Goal: Task Accomplishment & Management: Use online tool/utility

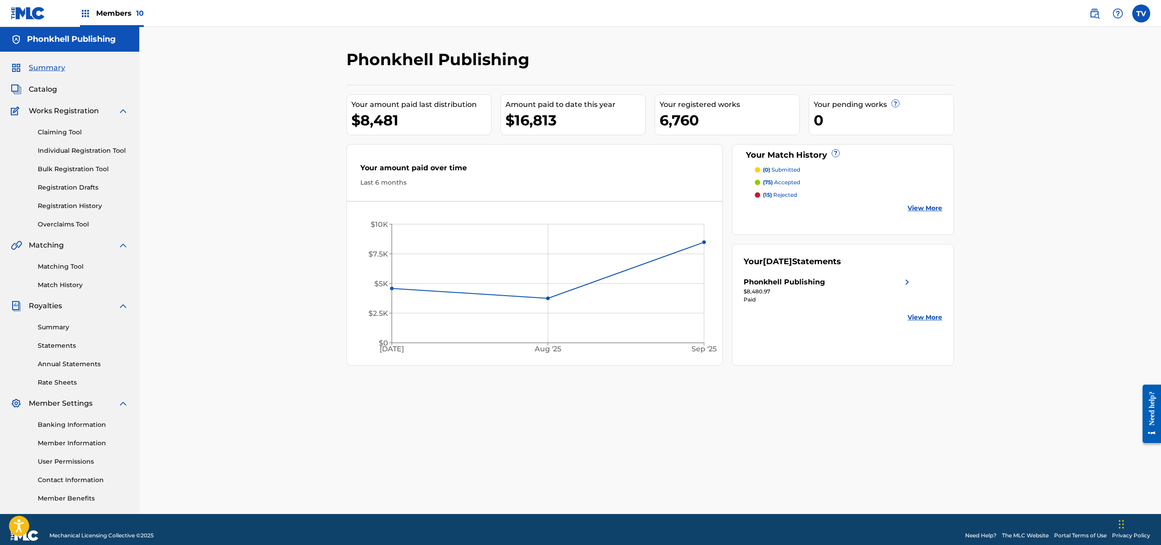
click at [83, 268] on link "Matching Tool" at bounding box center [83, 266] width 91 height 9
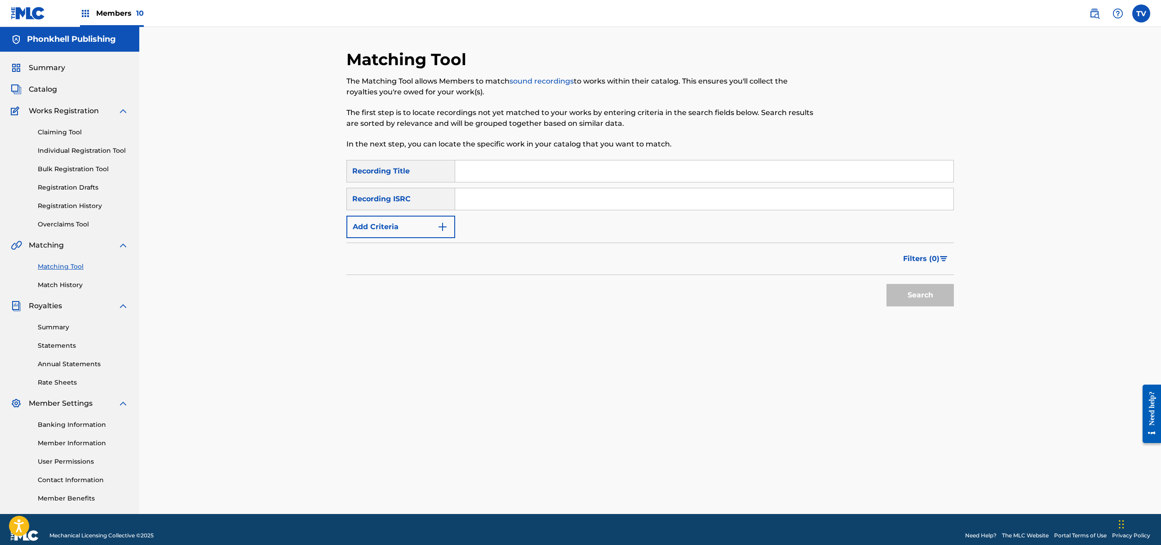
click at [524, 200] on input "Search Form" at bounding box center [704, 199] width 498 height 22
paste input "DGA0L2404841"
click at [887, 284] on button "Search" at bounding box center [920, 295] width 67 height 22
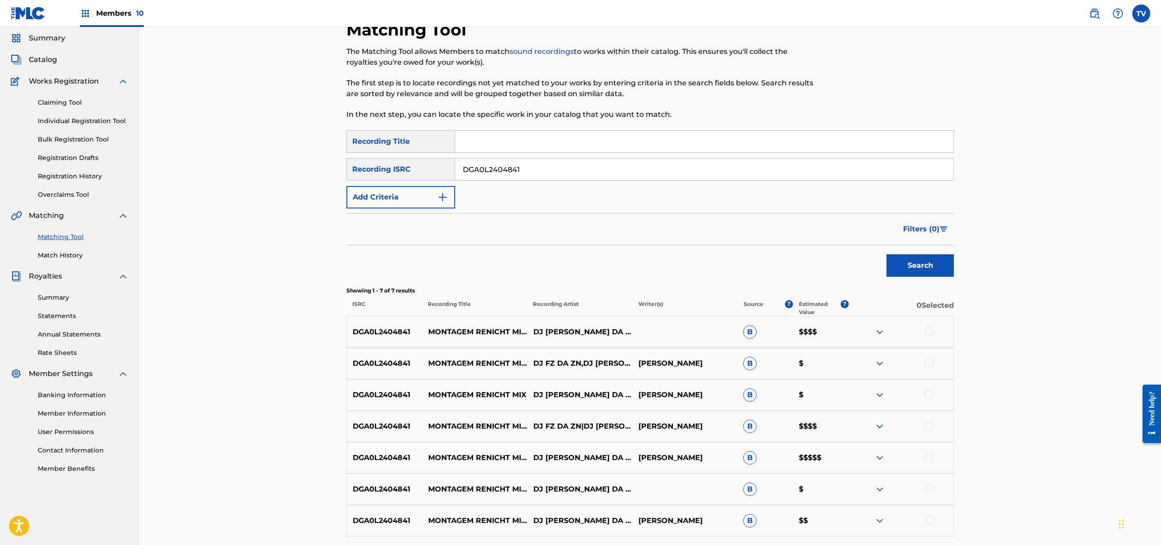
scroll to position [110, 0]
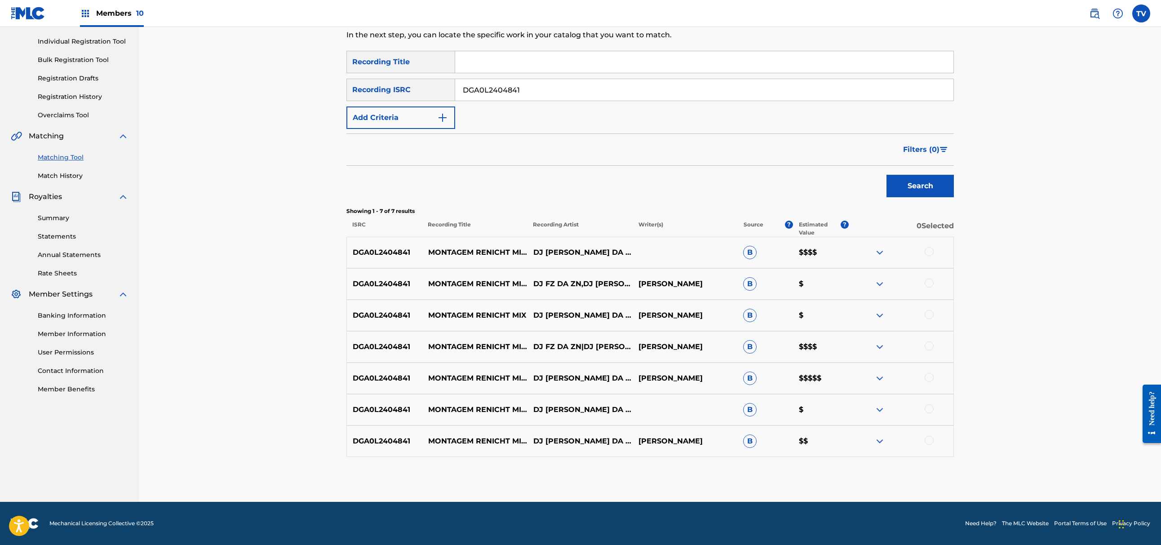
drag, startPoint x: 424, startPoint y: 85, endPoint x: 371, endPoint y: 84, distance: 53.0
click at [375, 85] on div "SearchWithCriteriaecd91504-4fd6-41bf-a3bf-0a2e908617ae Recording ISRC DGA0L2404…" at bounding box center [651, 90] width 608 height 22
paste input "FR10S2535233"
click at [887, 175] on button "Search" at bounding box center [920, 186] width 67 height 22
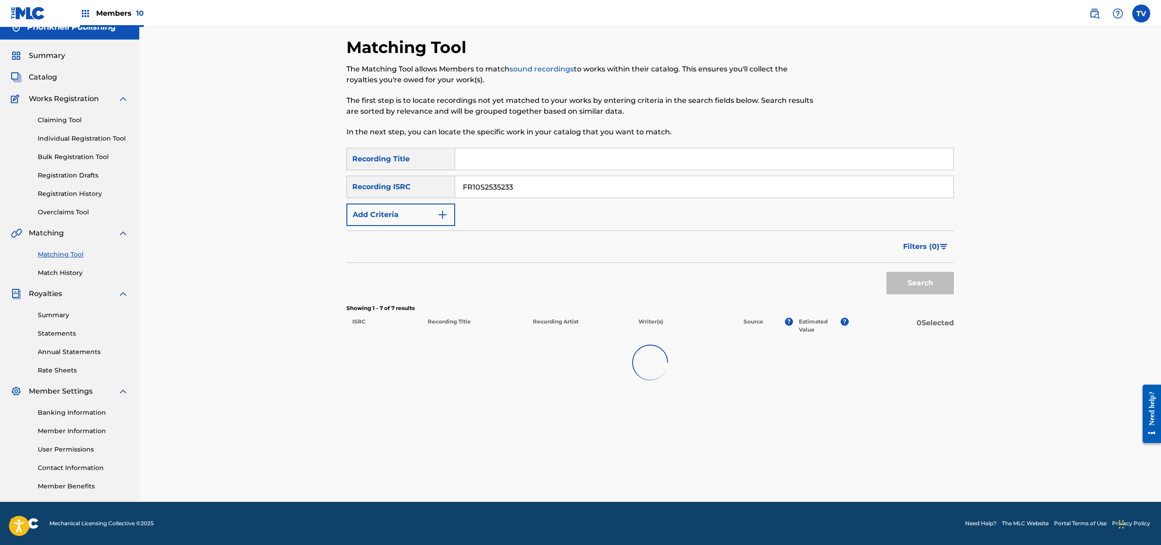
scroll to position [12, 0]
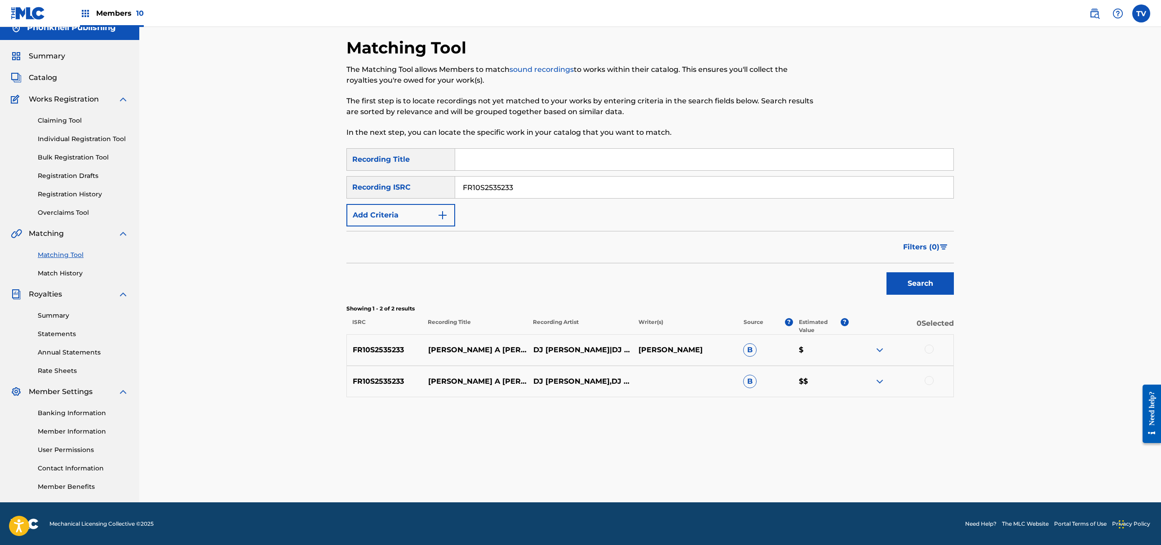
drag, startPoint x: 554, startPoint y: 189, endPoint x: 353, endPoint y: 184, distance: 201.0
click at [353, 184] on div "SearchWithCriteriaecd91504-4fd6-41bf-a3bf-0a2e908617ae Recording ISRC FR10S2535…" at bounding box center [651, 187] width 608 height 22
paste input "59R2505517"
click at [887, 272] on button "Search" at bounding box center [920, 283] width 67 height 22
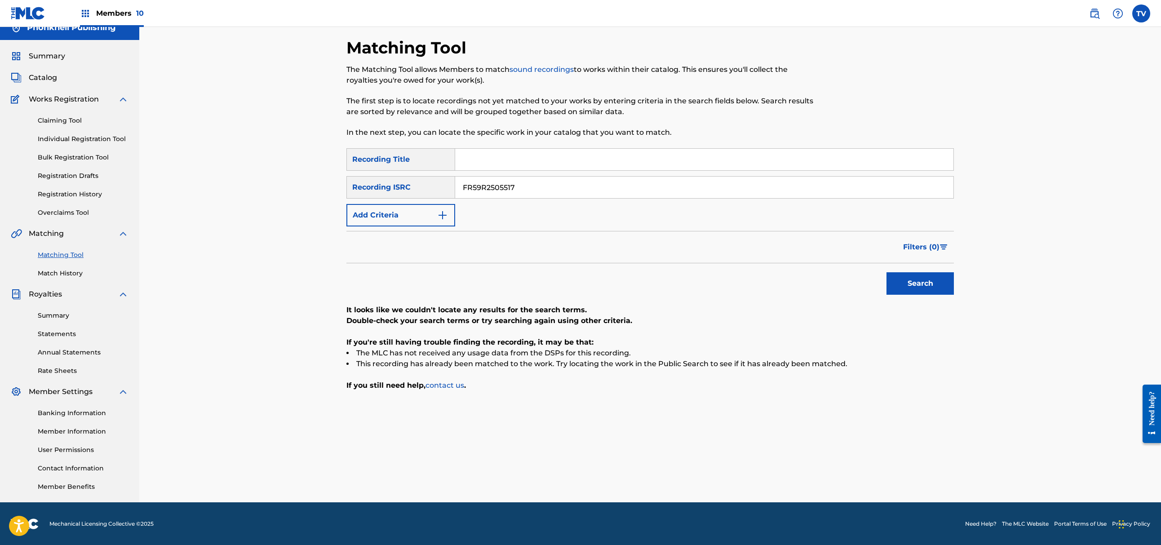
drag, startPoint x: 551, startPoint y: 190, endPoint x: 376, endPoint y: 191, distance: 175.3
click at [376, 191] on div "SearchWithCriteriaecd91504-4fd6-41bf-a3bf-0a2e908617ae Recording ISRC FR59R2505…" at bounding box center [651, 187] width 608 height 22
paste input "96X2593335"
click at [887, 272] on button "Search" at bounding box center [920, 283] width 67 height 22
click at [411, 182] on div "SearchWithCriteriaecd91504-4fd6-41bf-a3bf-0a2e908617ae Recording ISRC FR96X2593…" at bounding box center [651, 187] width 608 height 22
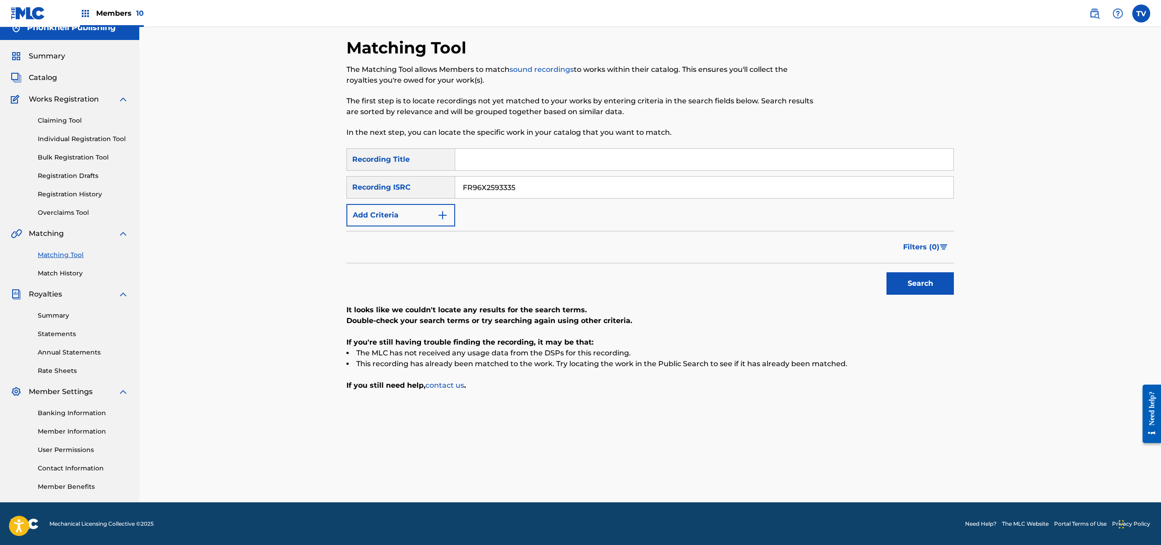
paste input "US38Y2576630"
click at [887, 272] on button "Search" at bounding box center [920, 283] width 67 height 22
drag, startPoint x: 548, startPoint y: 182, endPoint x: 431, endPoint y: 182, distance: 116.9
click at [431, 182] on div "SearchWithCriteriaecd91504-4fd6-41bf-a3bf-0a2e908617ae Recording ISRC US38Y2576…" at bounding box center [651, 187] width 608 height 22
paste input "DGA0L2404842"
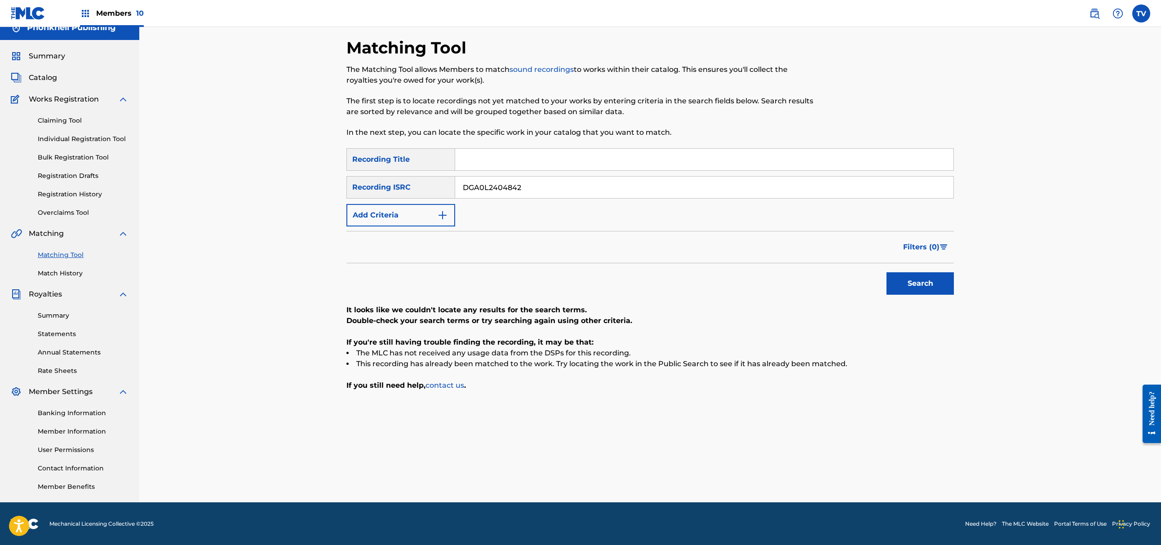
click at [887, 272] on button "Search" at bounding box center [920, 283] width 67 height 22
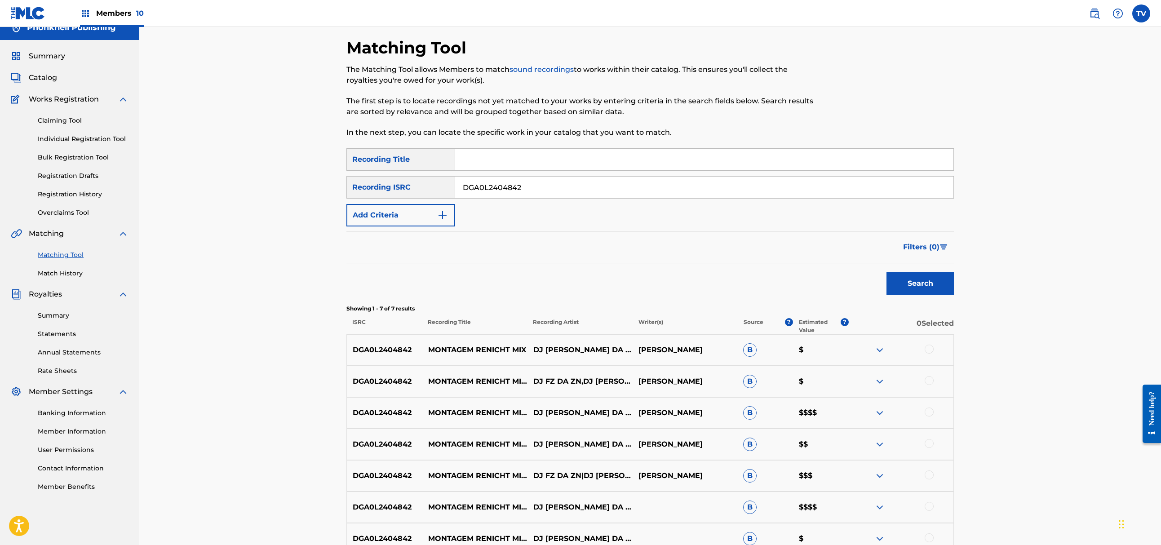
scroll to position [110, 0]
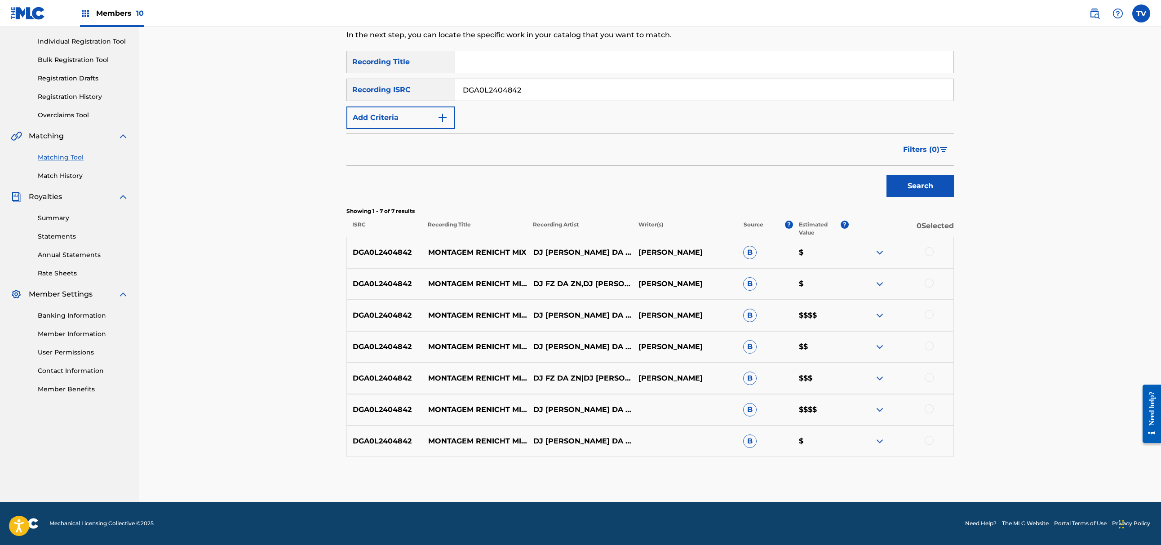
drag, startPoint x: 533, startPoint y: 94, endPoint x: 343, endPoint y: 99, distance: 189.7
click at [343, 99] on div "Matching Tool The Matching Tool allows Members to match sound recordings to wor…" at bounding box center [650, 221] width 629 height 562
paste input "0"
click at [887, 175] on button "Search" at bounding box center [920, 186] width 67 height 22
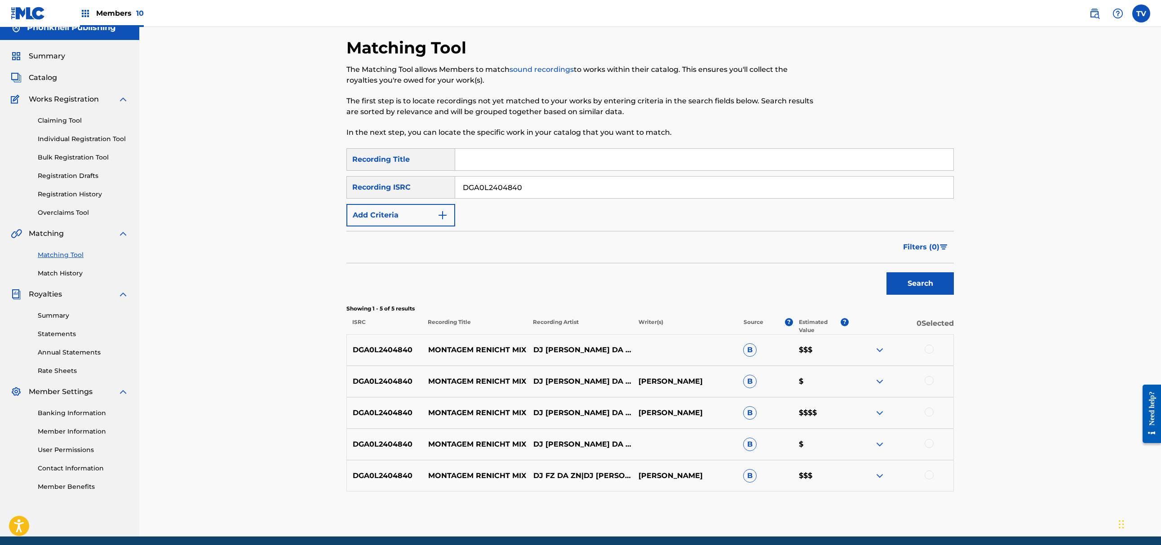
scroll to position [47, 0]
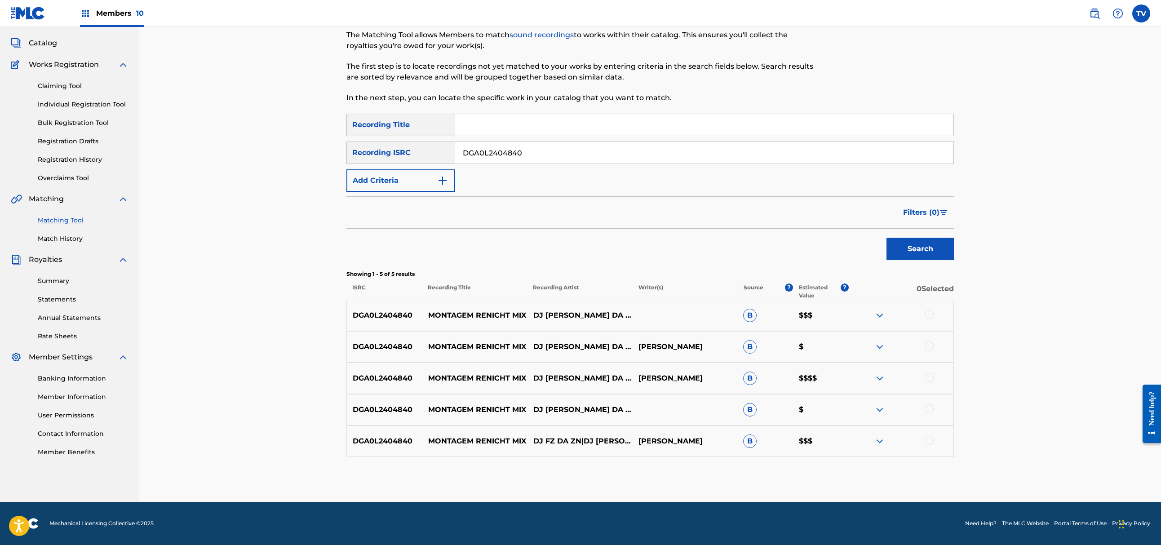
drag, startPoint x: 534, startPoint y: 155, endPoint x: 441, endPoint y: 155, distance: 93.5
click at [441, 155] on div "SearchWithCriteriaecd91504-4fd6-41bf-a3bf-0a2e908617ae Recording ISRC DGA0L2404…" at bounding box center [651, 153] width 608 height 22
paste input "1"
type input "DGA0L2404841"
click at [887, 238] on button "Search" at bounding box center [920, 249] width 67 height 22
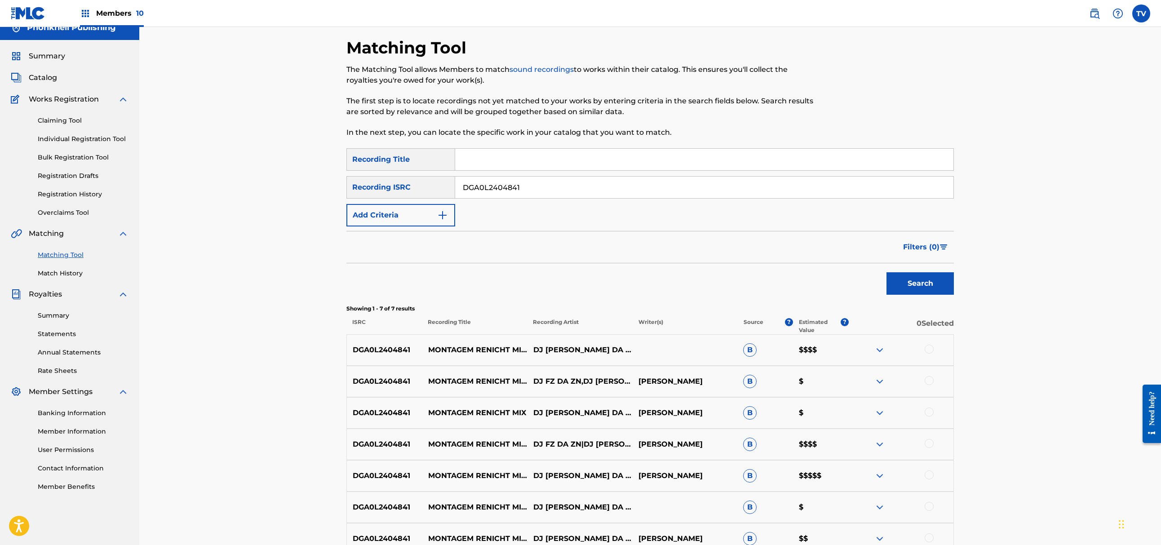
scroll to position [110, 0]
